Goal: Information Seeking & Learning: Check status

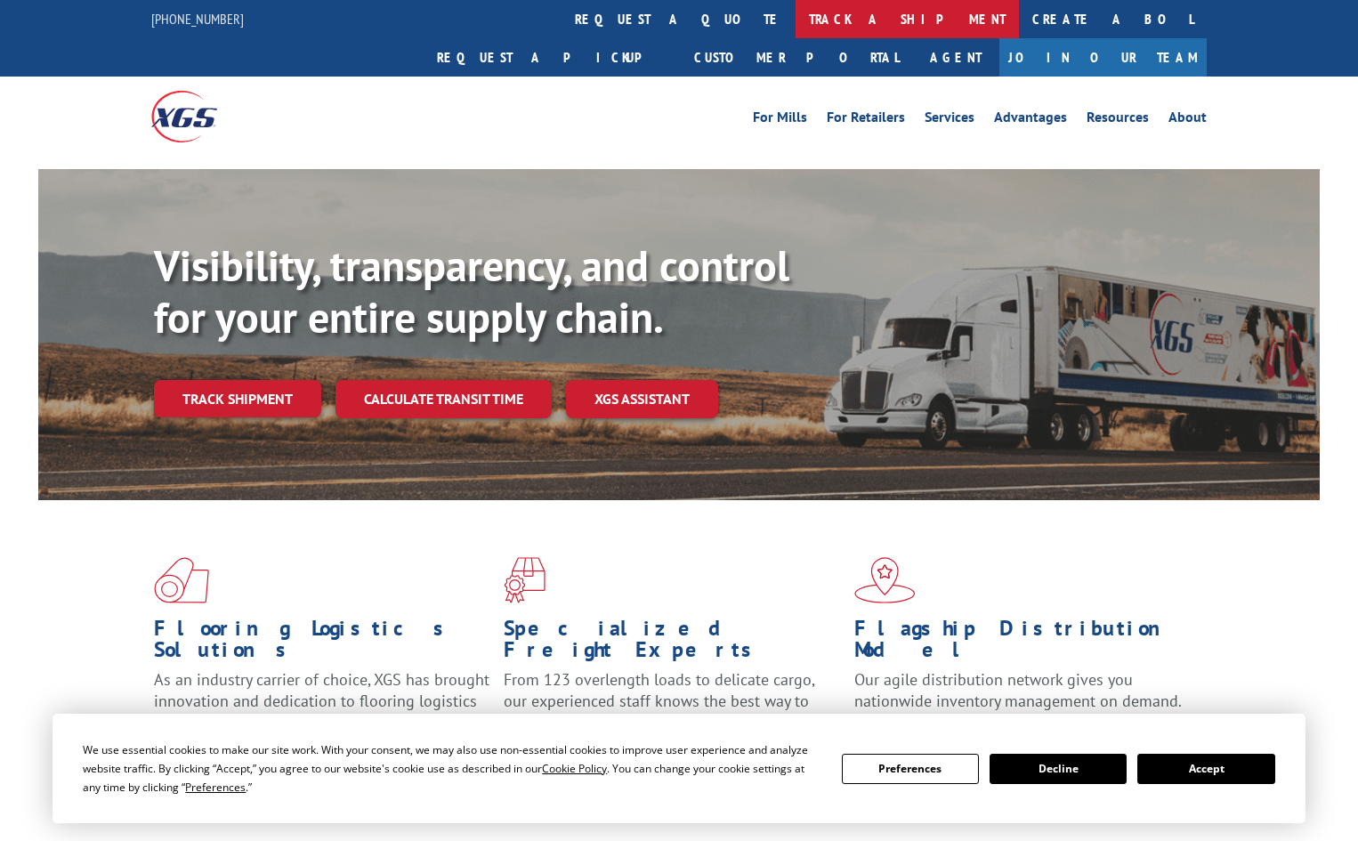
click at [796, 22] on link "track a shipment" at bounding box center [907, 19] width 223 height 38
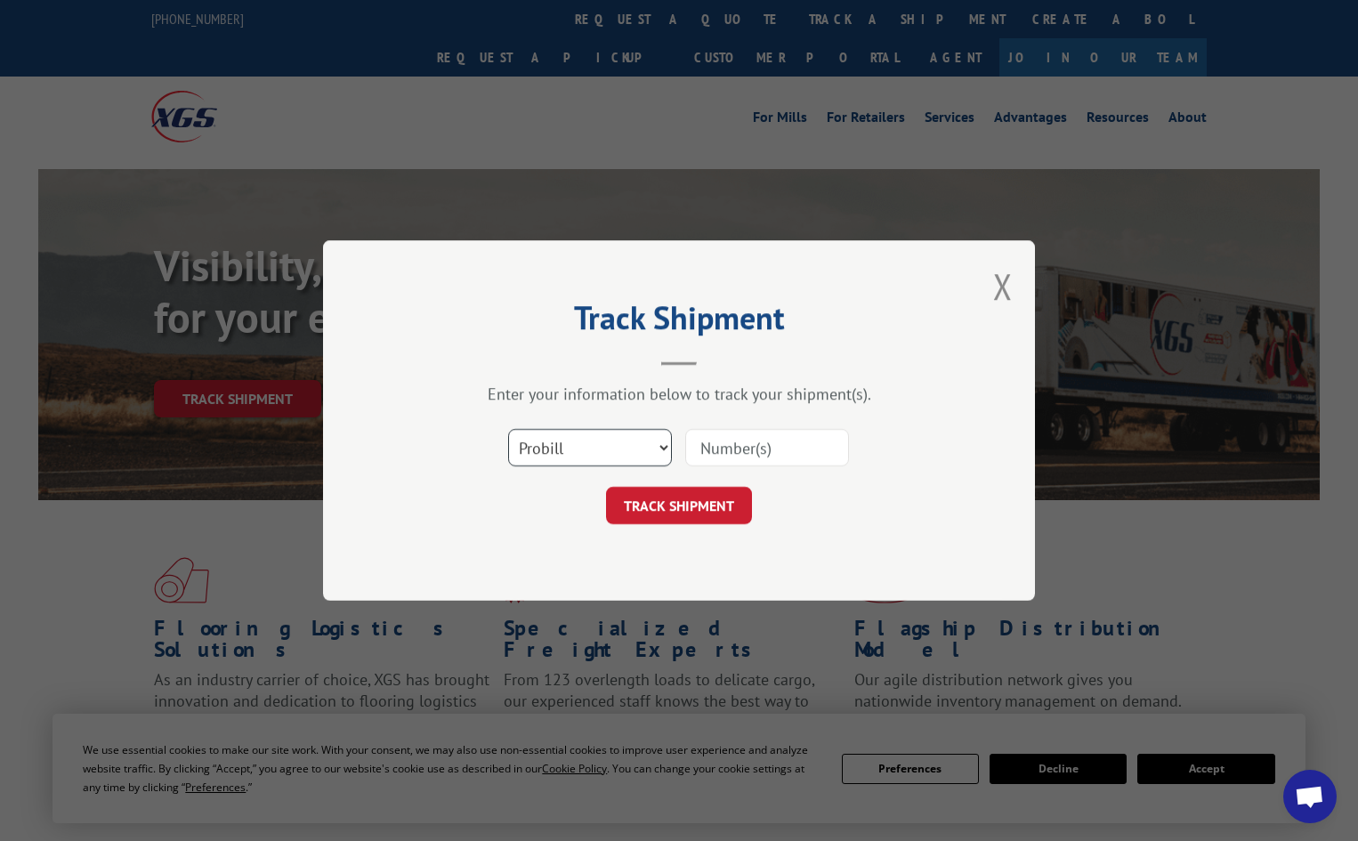
drag, startPoint x: 585, startPoint y: 449, endPoint x: 587, endPoint y: 459, distance: 11.0
click at [585, 449] on select "Select category... Probill BOL PO" at bounding box center [590, 447] width 164 height 37
select select "po"
click at [508, 429] on select "Select category... Probill BOL PO" at bounding box center [590, 447] width 164 height 37
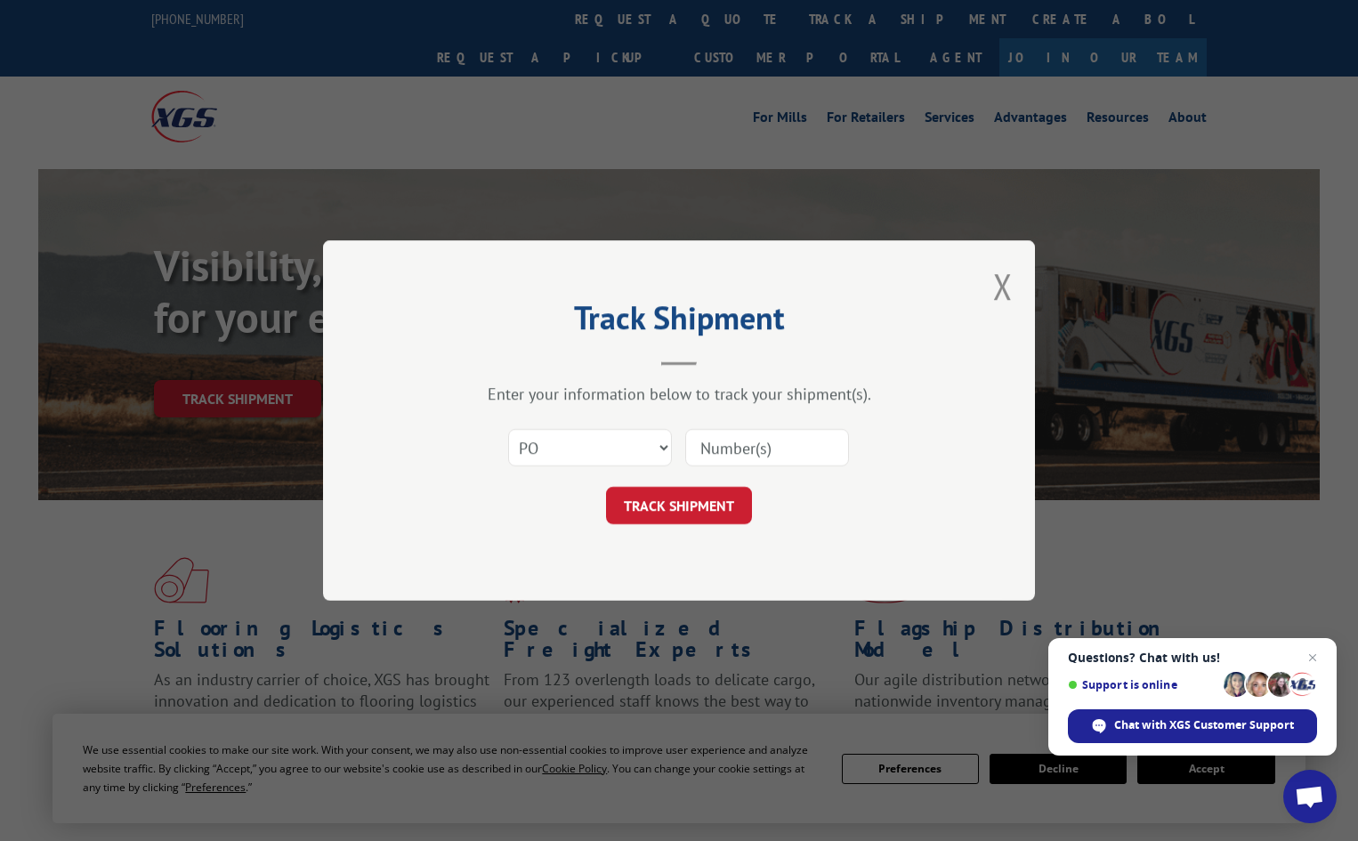
paste input "14532213"
type input "14532213"
click at [715, 508] on button "TRACK SHIPMENT" at bounding box center [679, 505] width 146 height 37
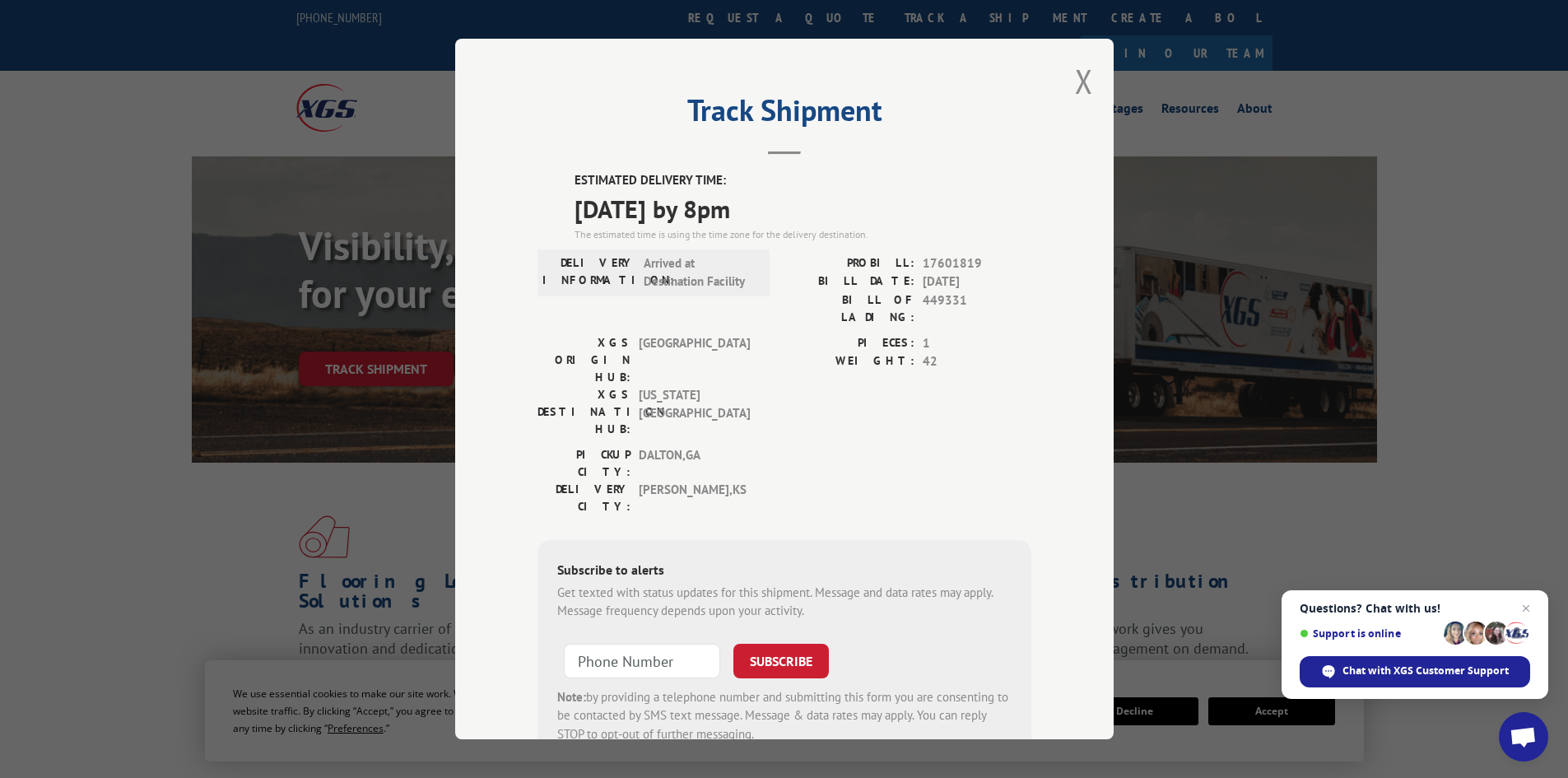
click at [1044, 70] on div "Track Shipment ESTIMATED DELIVERY TIME: [DATE] by 8pm The estimated time is usi…" at bounding box center [784, 389] width 658 height 700
click at [1057, 77] on div "Track Shipment ESTIMATED DELIVERY TIME: [DATE] by 8pm The estimated time is usi…" at bounding box center [784, 389] width 658 height 700
click at [1074, 83] on button "Close modal" at bounding box center [1084, 80] width 18 height 43
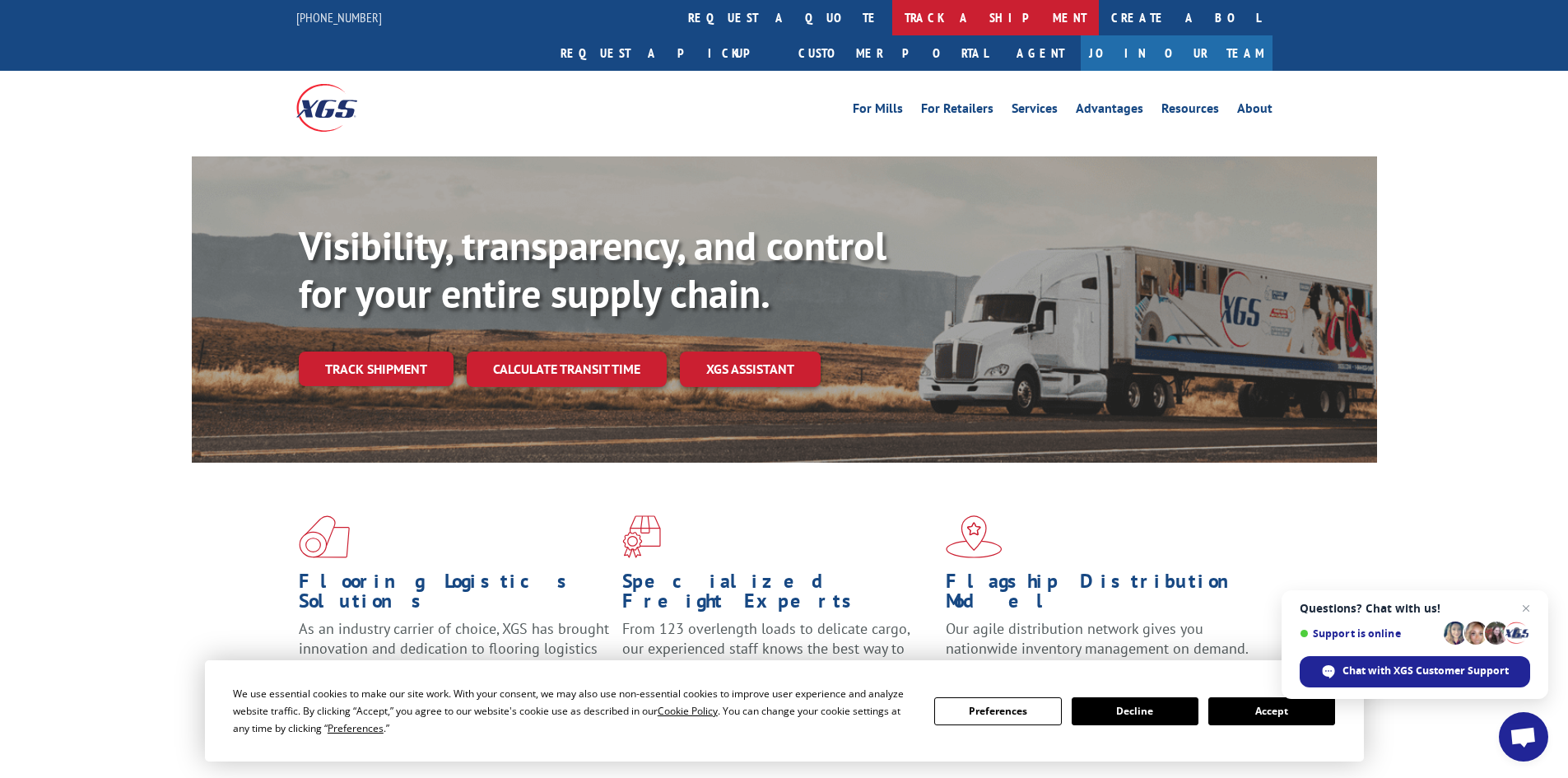
click at [892, 2] on link "track a shipment" at bounding box center [995, 18] width 206 height 35
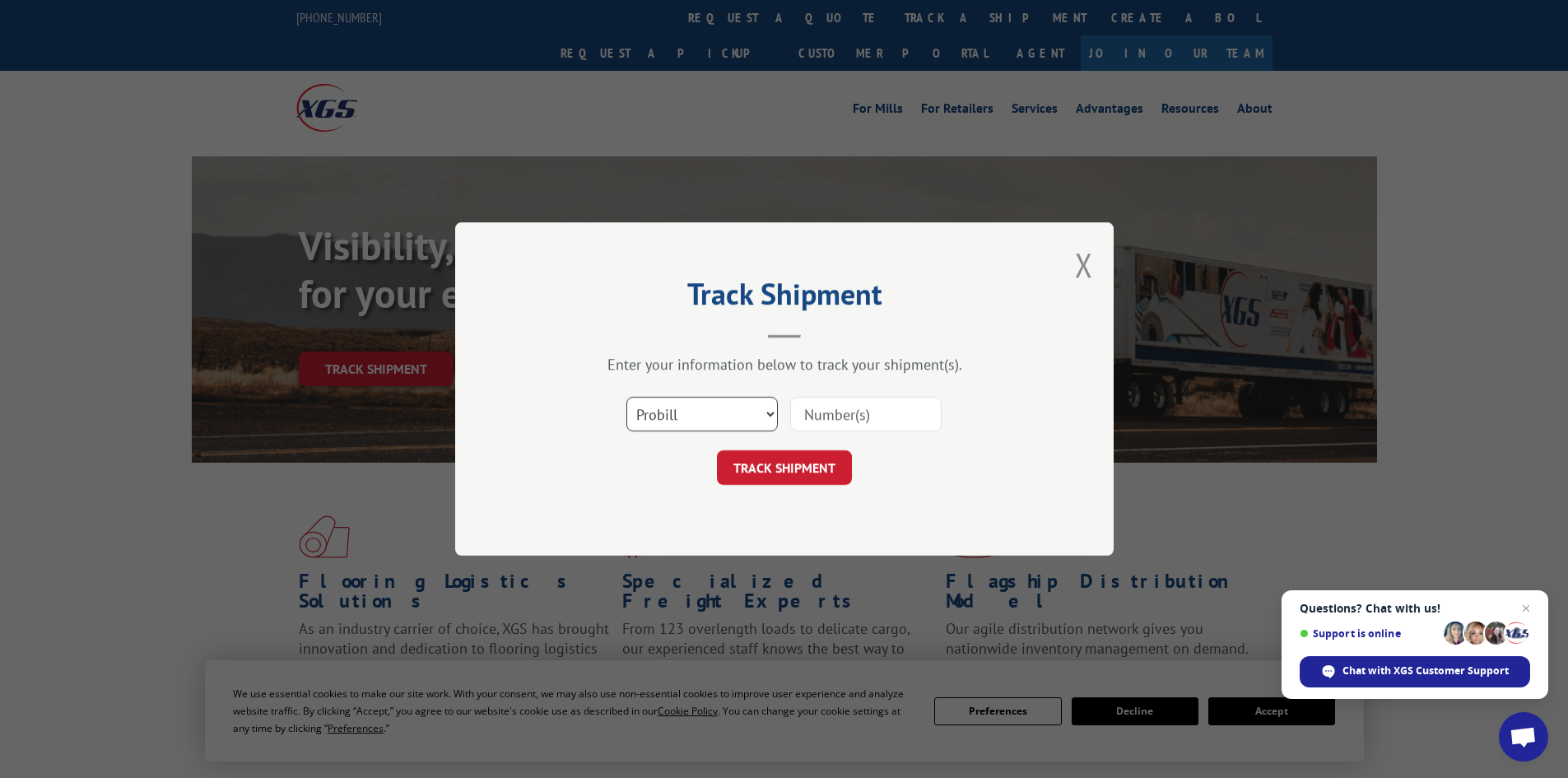
click at [744, 423] on select "Select category... Probill BOL PO" at bounding box center [702, 414] width 152 height 34
select select "po"
click at [626, 397] on select "Select category... Probill BOL PO" at bounding box center [702, 414] width 152 height 34
paste input "14532184"
type input "14532184"
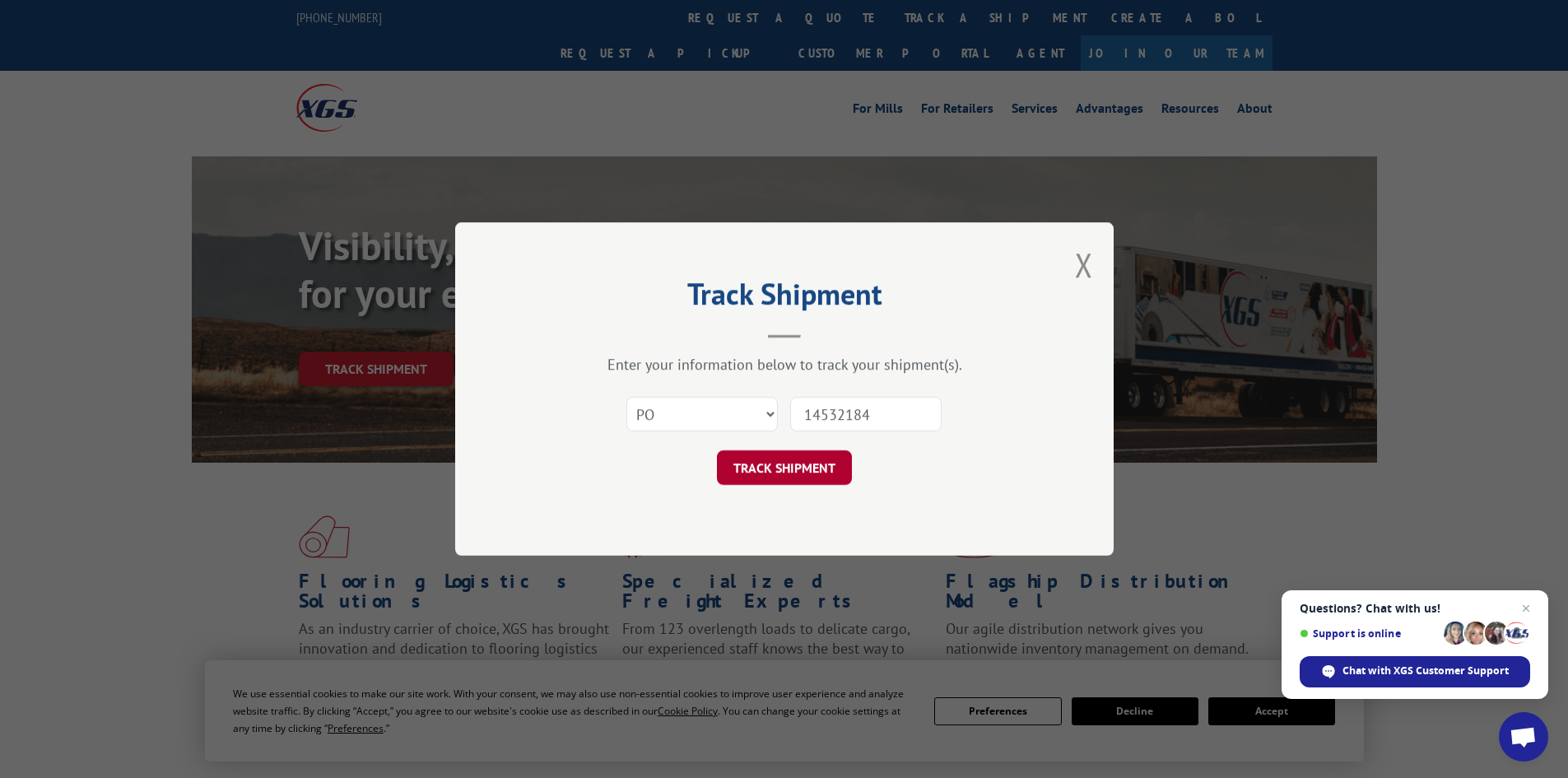
click at [804, 481] on button "TRACK SHIPMENT" at bounding box center [784, 467] width 135 height 34
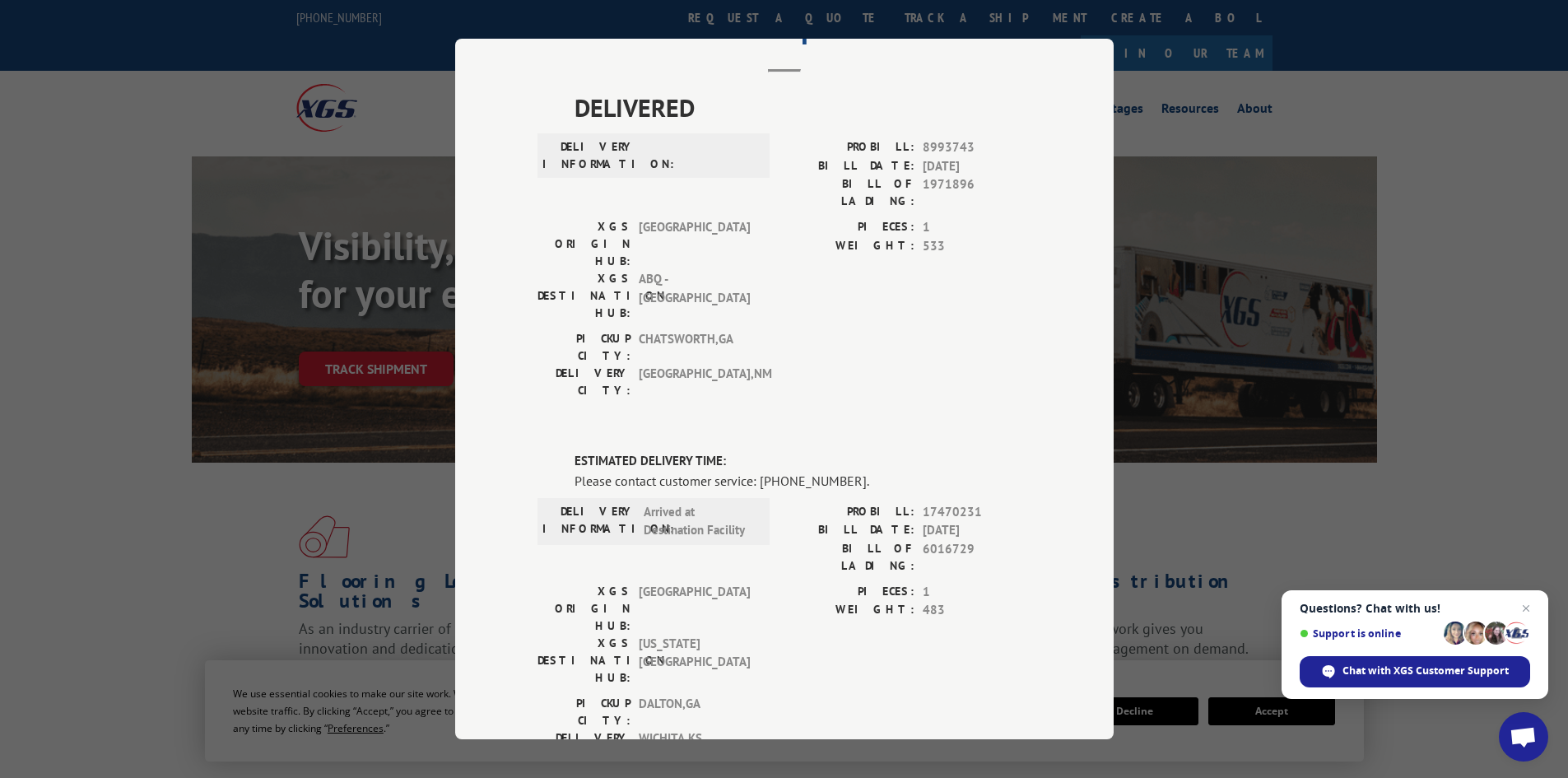
scroll to position [165, 0]
